Goal: Task Accomplishment & Management: Manage account settings

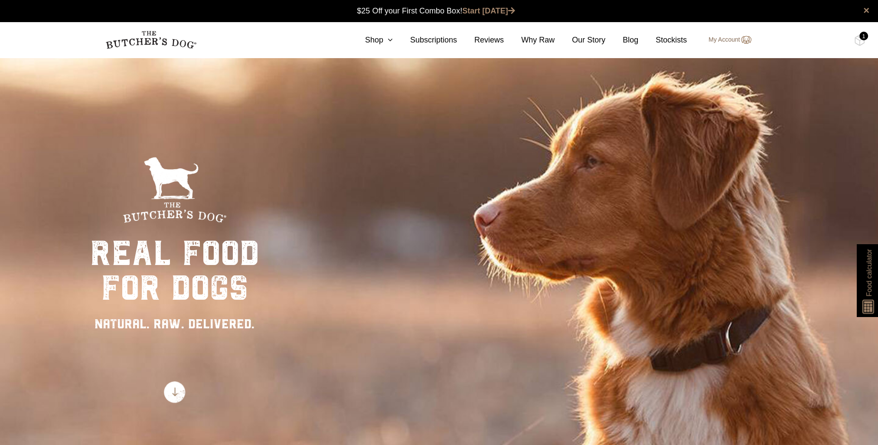
click at [722, 42] on link "My Account" at bounding box center [725, 40] width 51 height 10
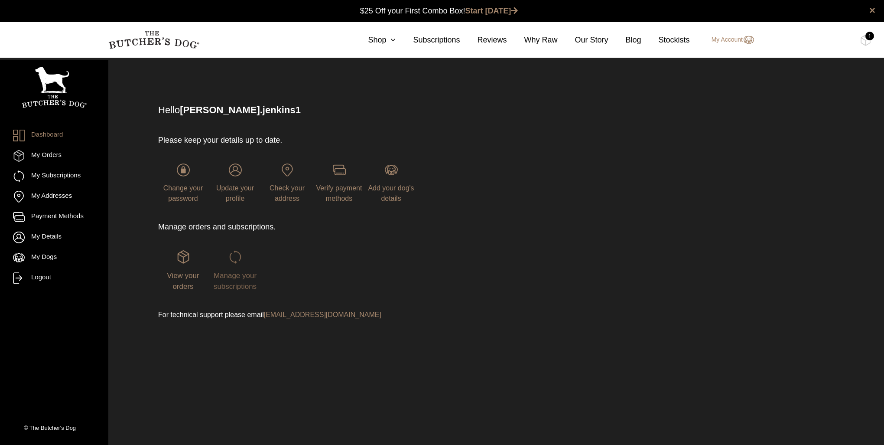
click at [234, 275] on span "Manage your subscriptions" at bounding box center [235, 281] width 43 height 20
